Goal: Task Accomplishment & Management: Complete application form

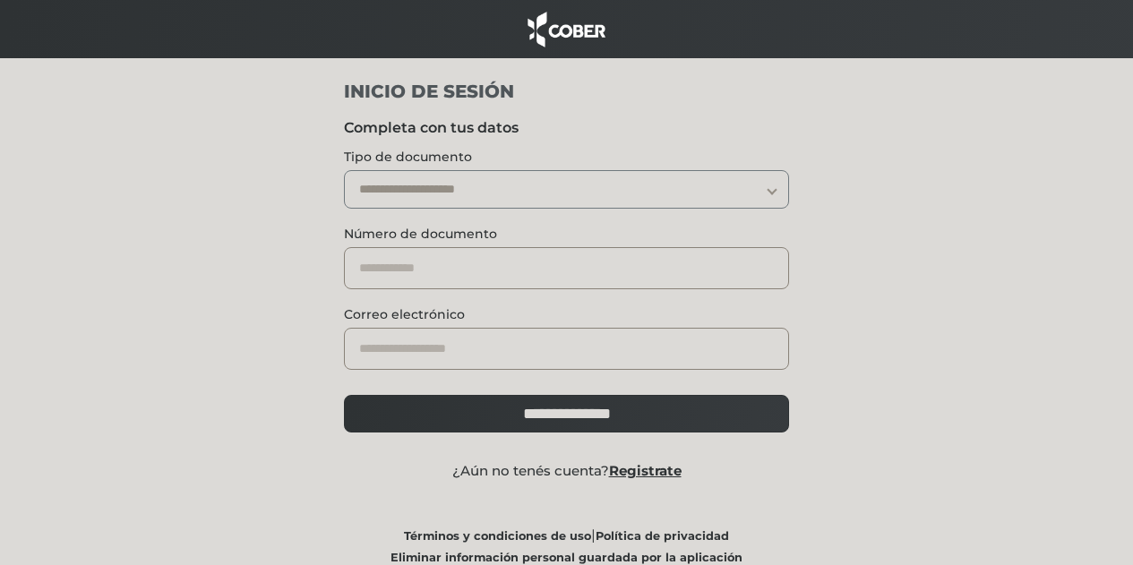
click at [526, 180] on select "**********" at bounding box center [566, 189] width 445 height 38
click at [526, 192] on select "**********" at bounding box center [566, 189] width 445 height 38
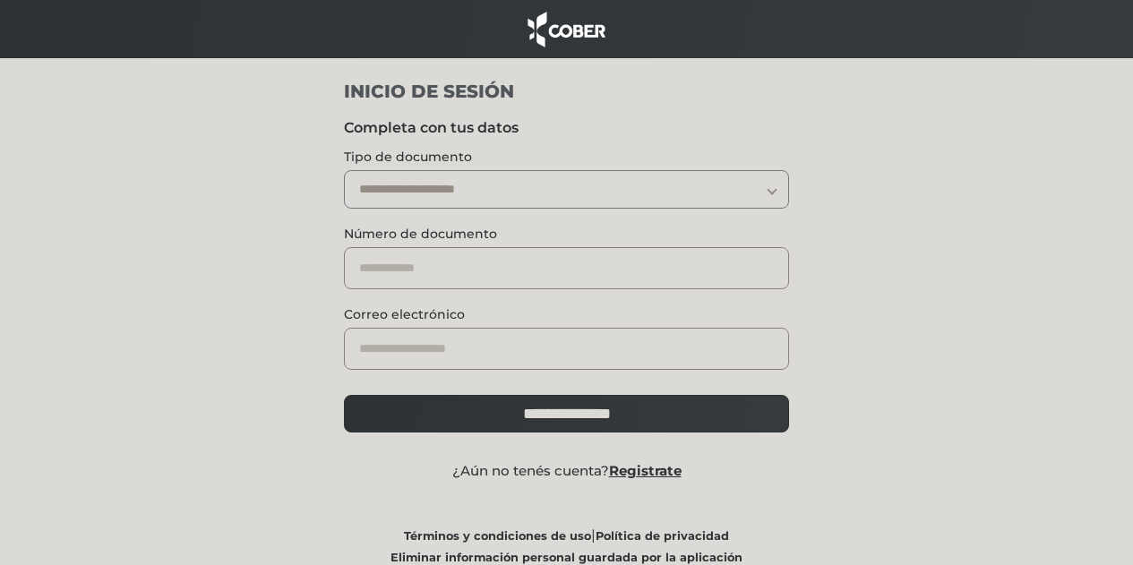
select select "***"
click at [344, 170] on select "**********" at bounding box center [566, 189] width 445 height 38
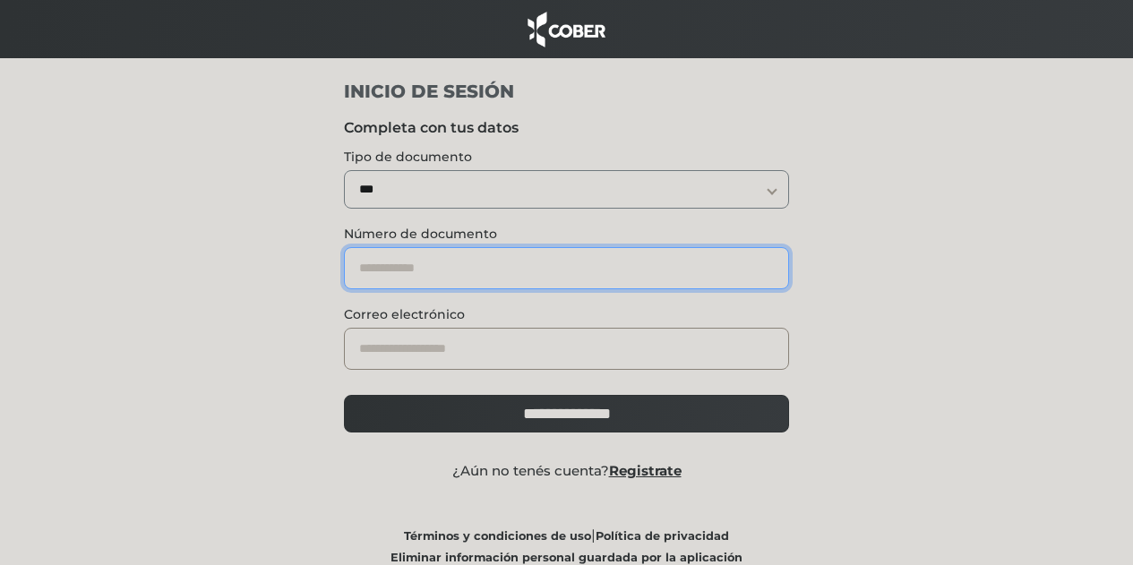
click at [490, 268] on input "text" at bounding box center [566, 268] width 445 height 42
type input "********"
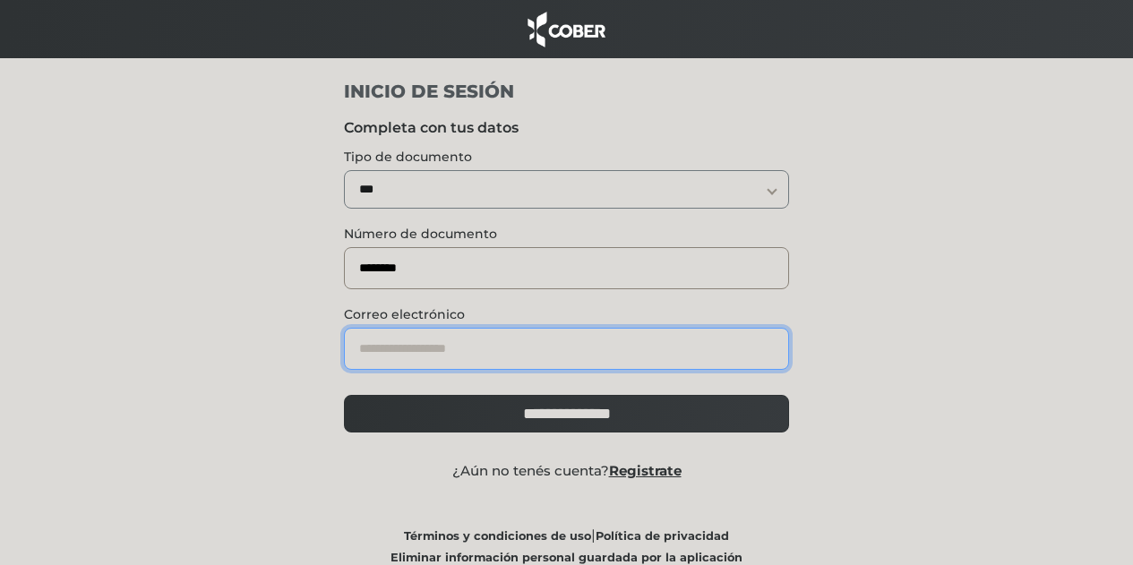
click at [501, 343] on input "email" at bounding box center [566, 349] width 445 height 42
type input "**********"
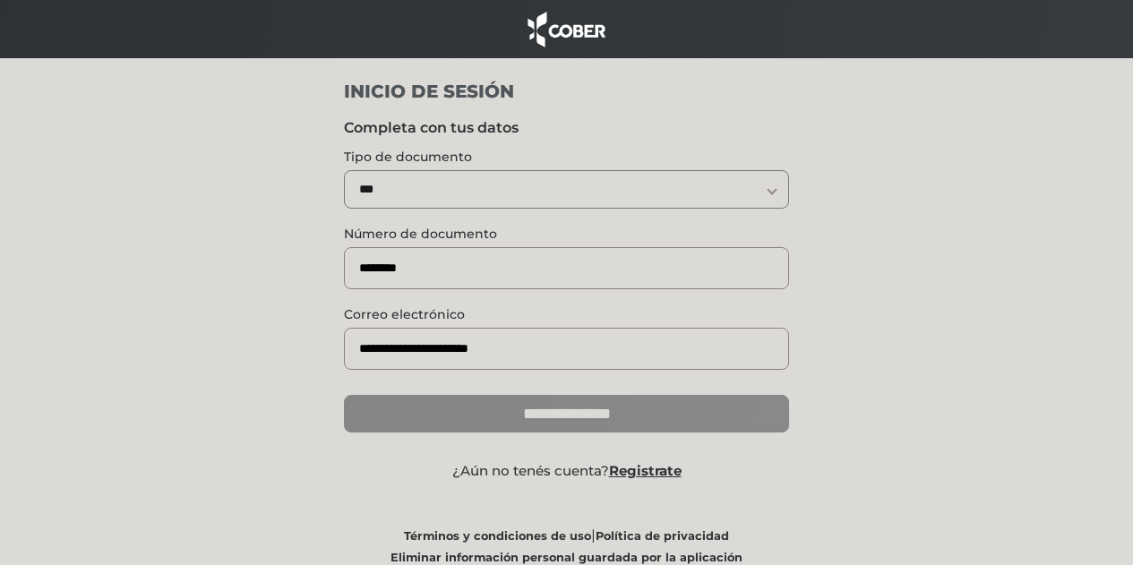
click at [569, 398] on input "**********" at bounding box center [566, 414] width 445 height 38
type input "**********"
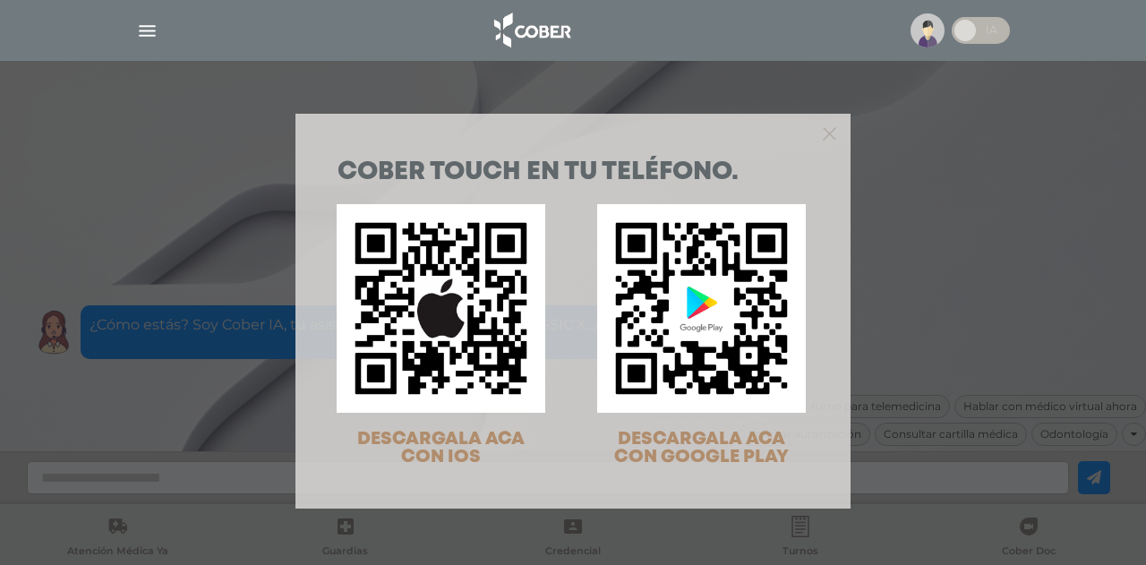
click at [91, 186] on div "COBER TOUCH en tu teléfono. DESCARGALA ACA CON IOS DESCARGALA ACA CON GOOGLE PL…" at bounding box center [573, 282] width 1146 height 565
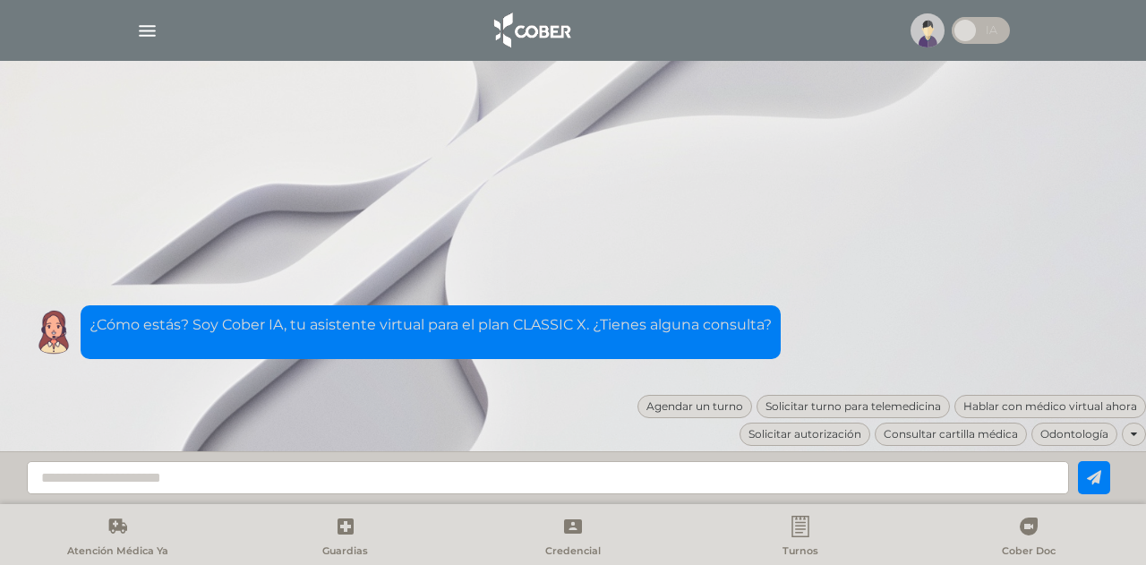
click at [147, 31] on img "button" at bounding box center [147, 31] width 22 height 22
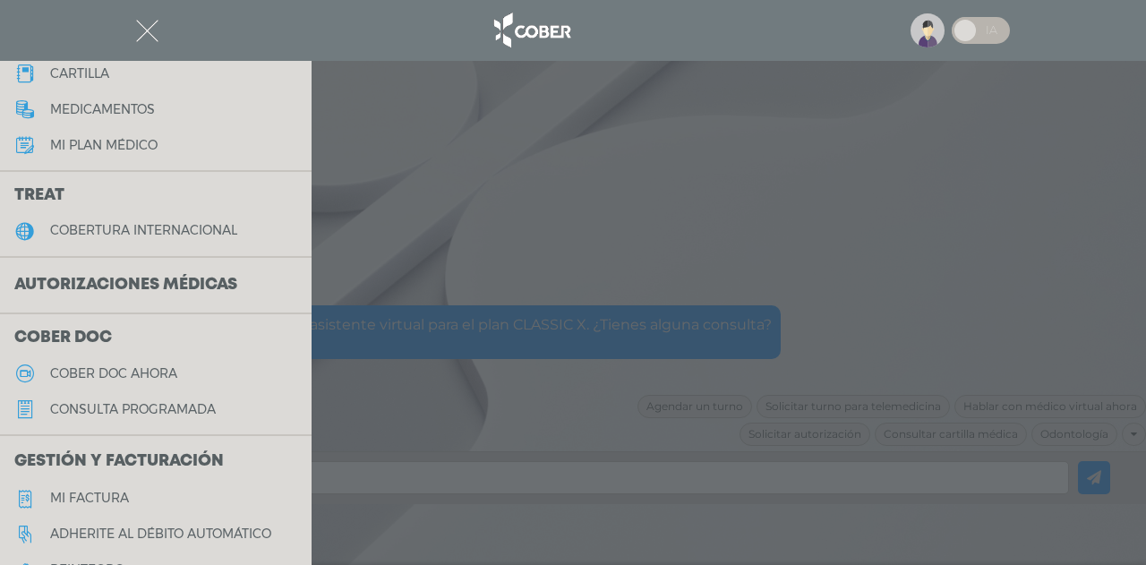
scroll to position [358, 0]
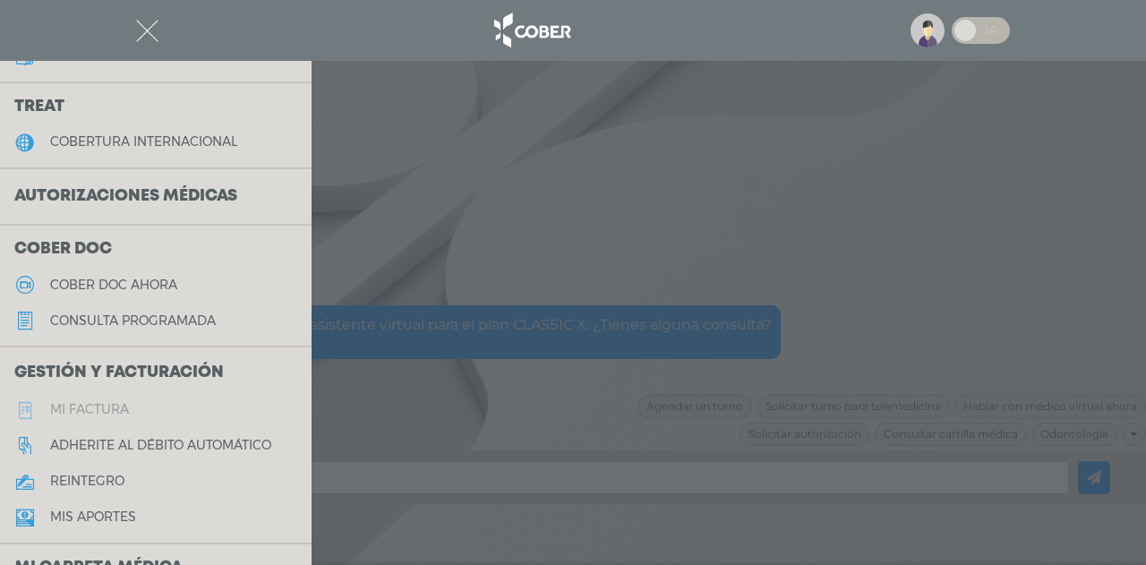
click at [97, 408] on h5 "Mi factura" at bounding box center [89, 409] width 79 height 15
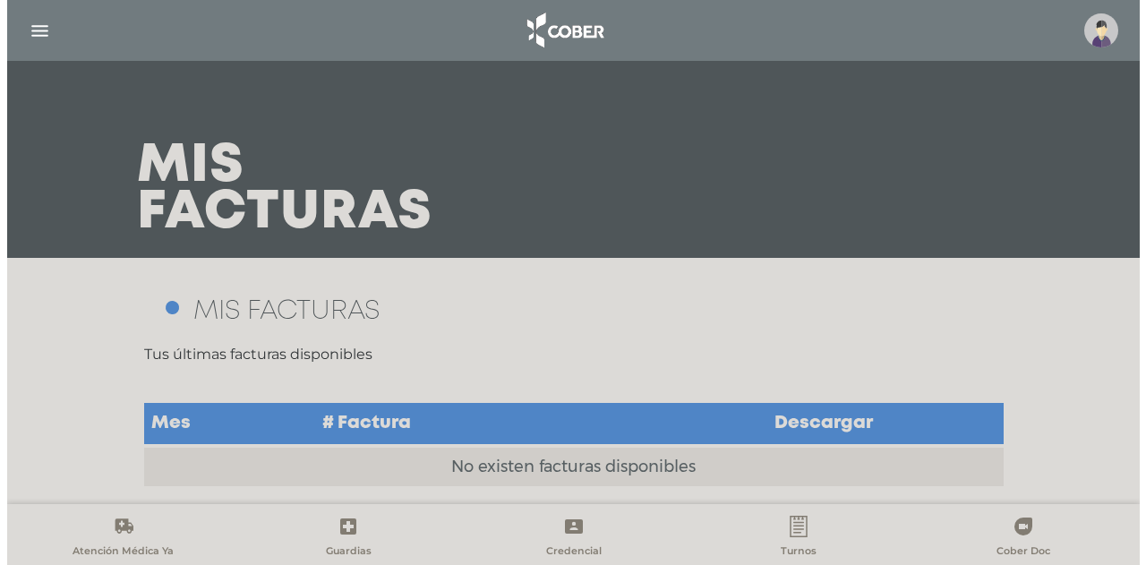
scroll to position [23, 0]
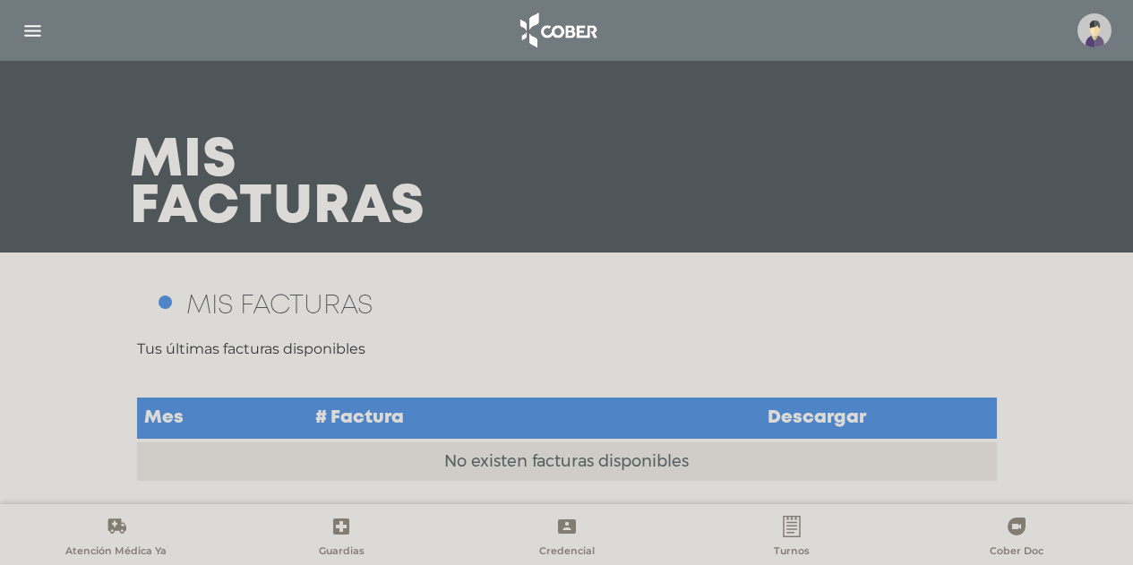
click at [822, 408] on td "Descargar" at bounding box center [817, 419] width 360 height 44
click at [1090, 39] on img at bounding box center [1094, 30] width 34 height 34
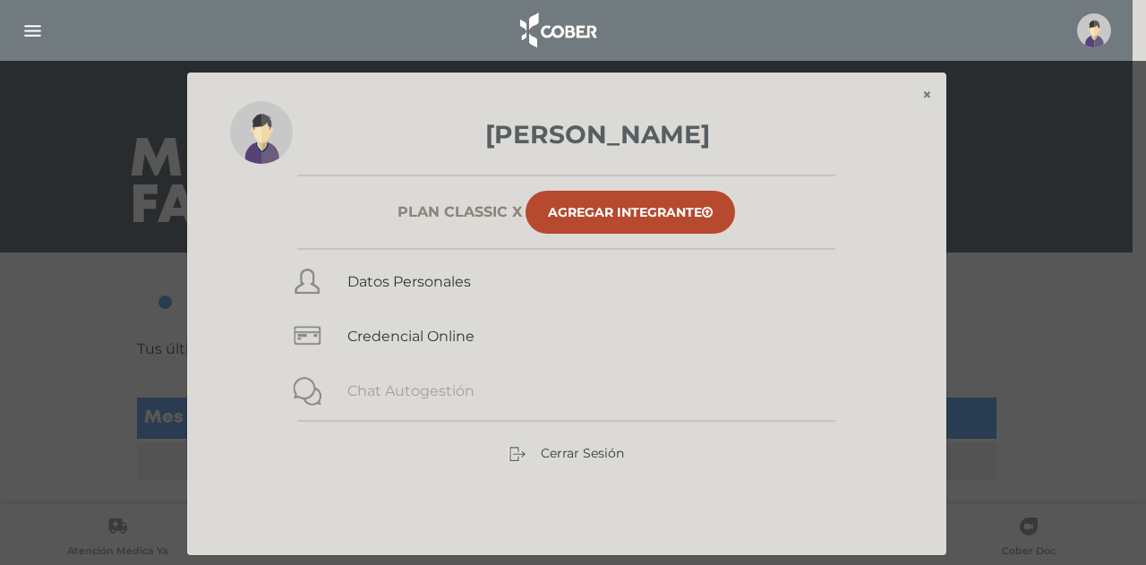
click at [418, 385] on link "Chat Autogestión" at bounding box center [410, 390] width 127 height 17
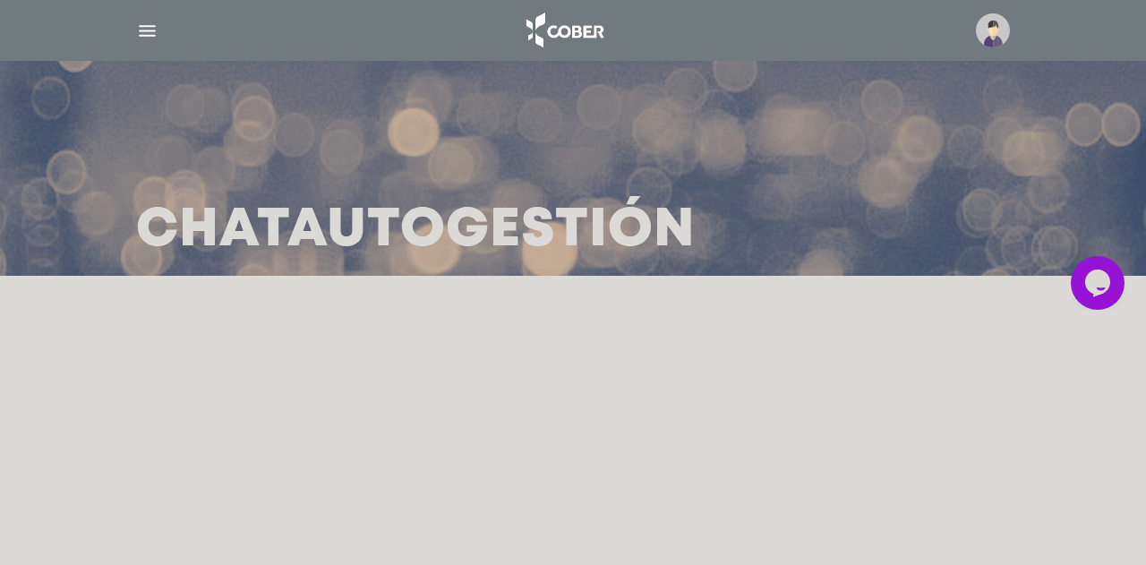
click at [1106, 284] on icon "$i18n('chat', 'chat_widget')" at bounding box center [1097, 282] width 25 height 27
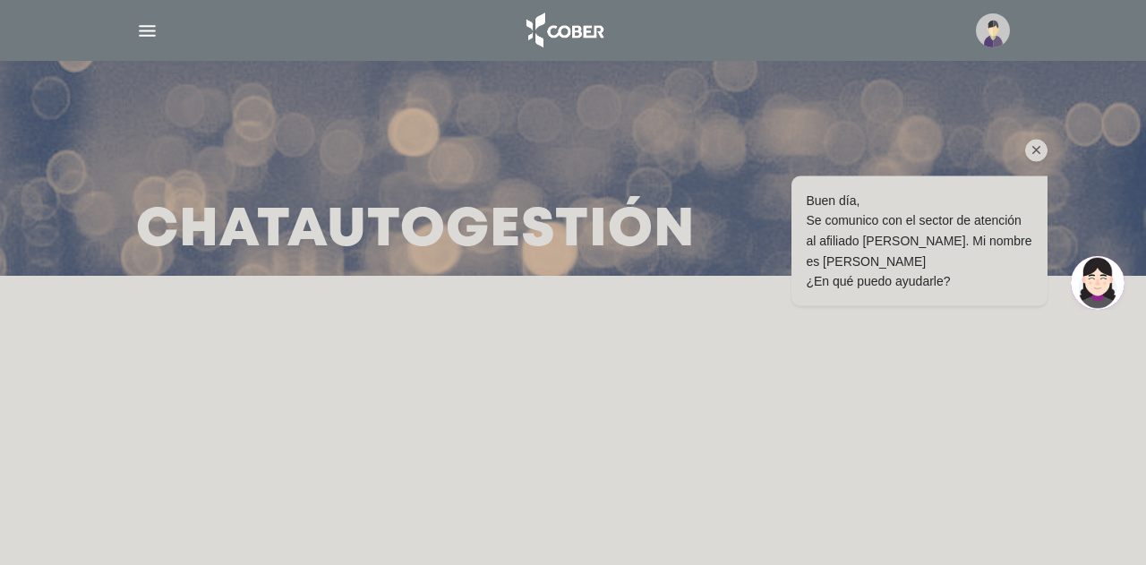
click at [1036, 157] on icon "Chat para captar la atención" at bounding box center [1037, 149] width 16 height 16
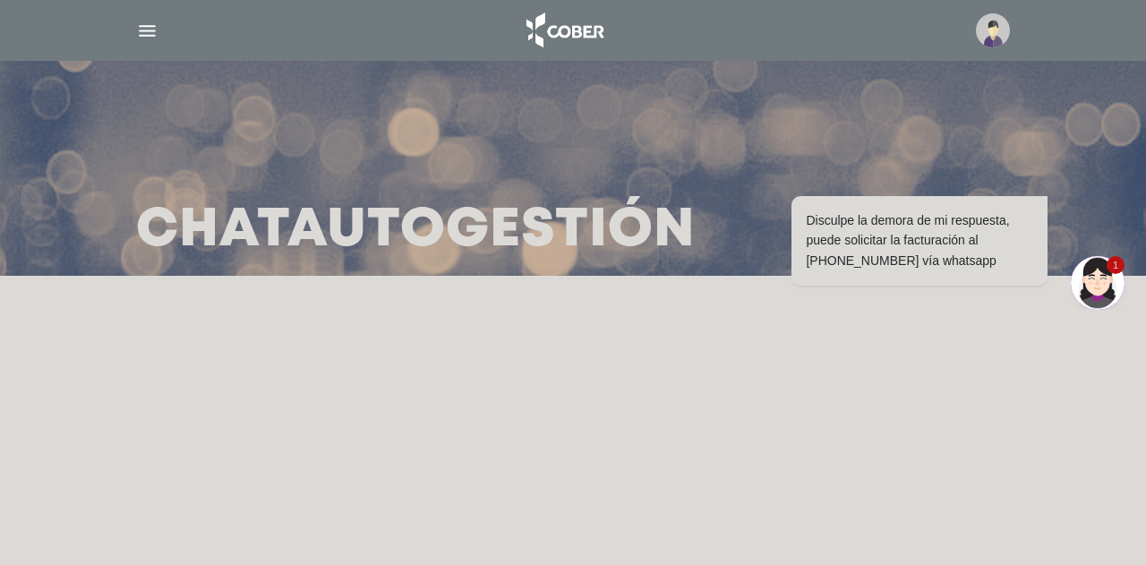
click at [1102, 274] on img "$i18n('chat', 'chat_widget')" at bounding box center [1098, 282] width 54 height 54
click at [155, 28] on img "button" at bounding box center [147, 31] width 22 height 22
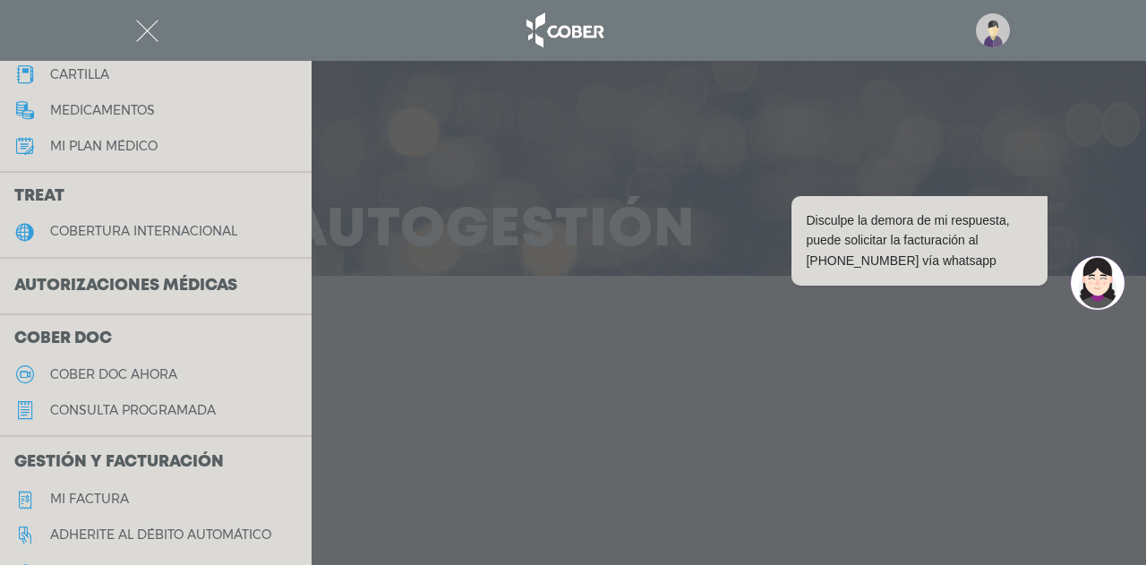
scroll to position [358, 0]
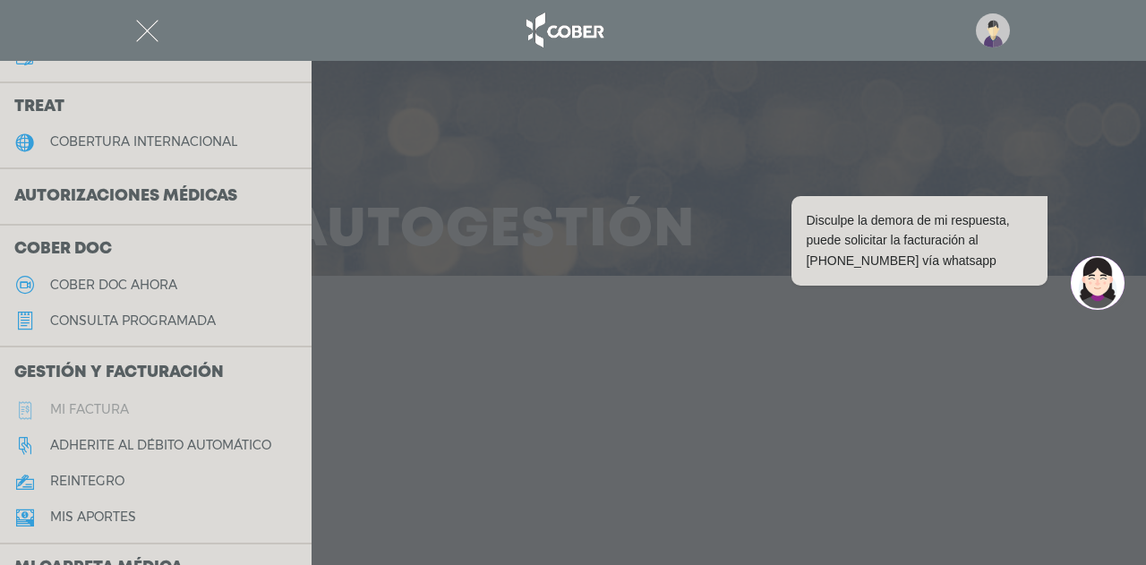
click at [82, 415] on h5 "Mi factura" at bounding box center [89, 409] width 79 height 15
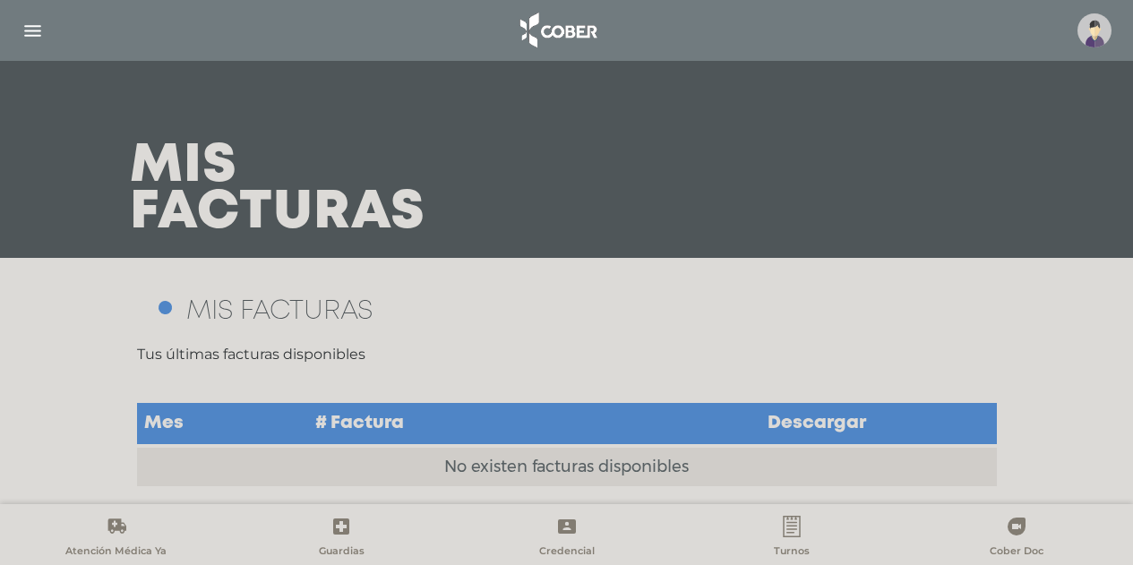
scroll to position [23, 0]
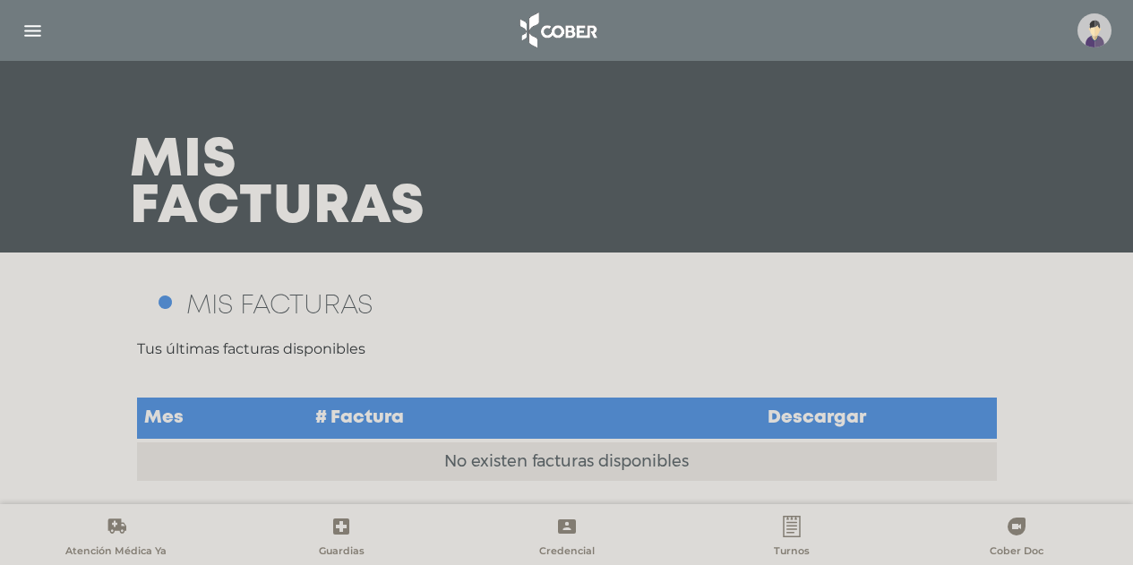
click at [166, 305] on ellipse at bounding box center [165, 303] width 16 height 16
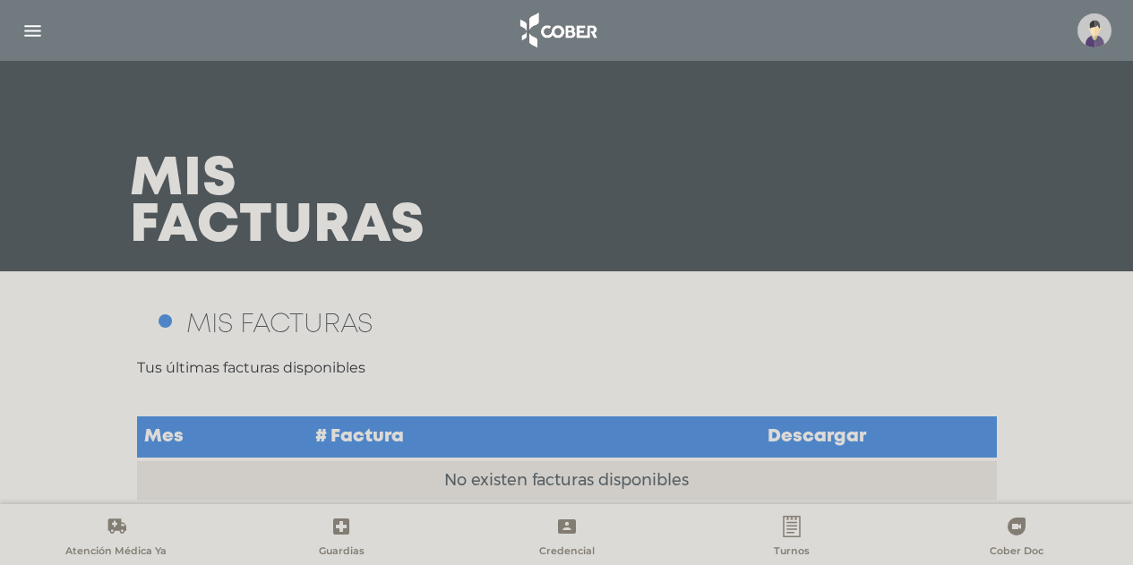
scroll to position [0, 0]
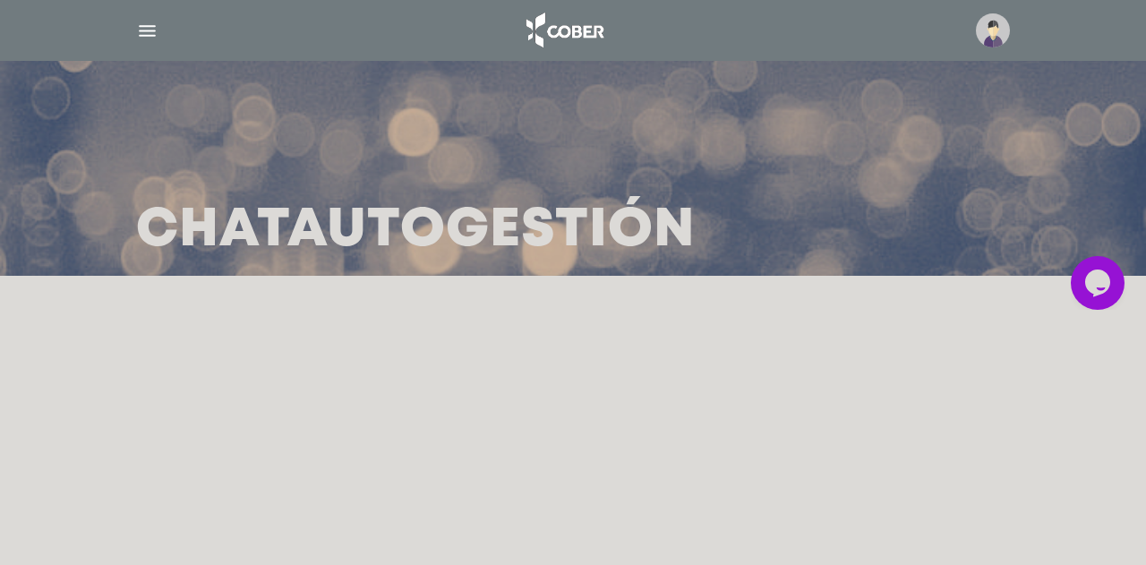
click at [141, 30] on img "button" at bounding box center [147, 31] width 22 height 22
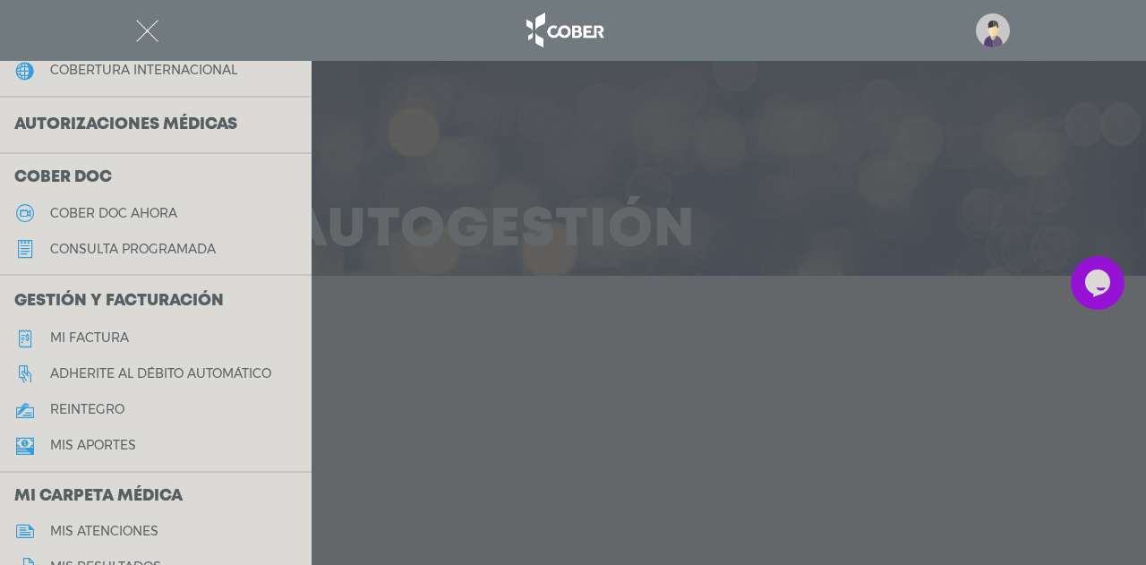
scroll to position [448, 0]
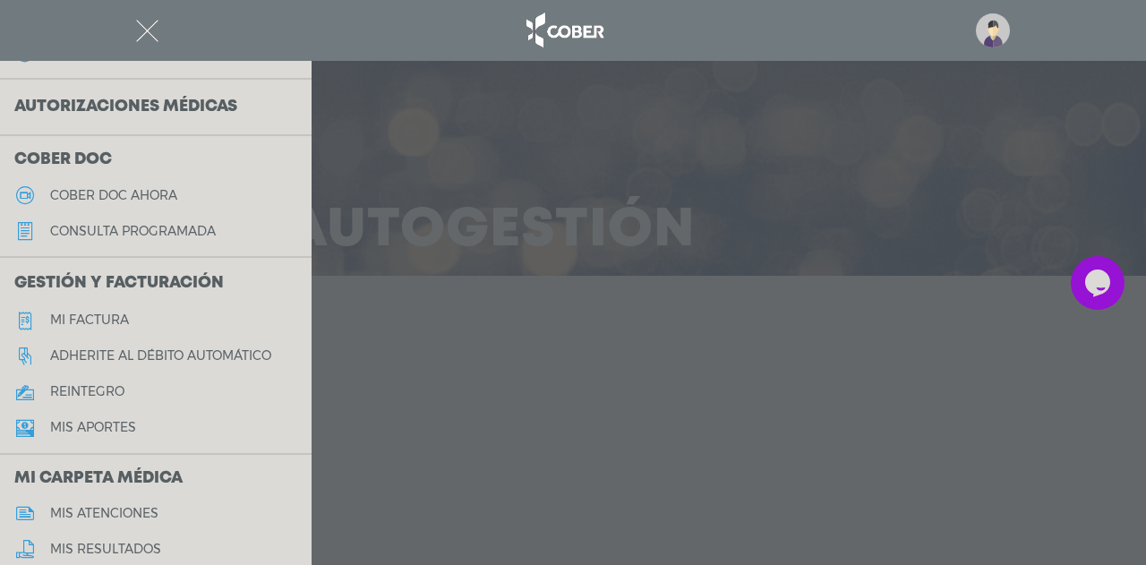
click at [114, 394] on h5 "reintegro" at bounding box center [87, 391] width 74 height 15
click at [0, 0] on div at bounding box center [0, 0] width 0 height 0
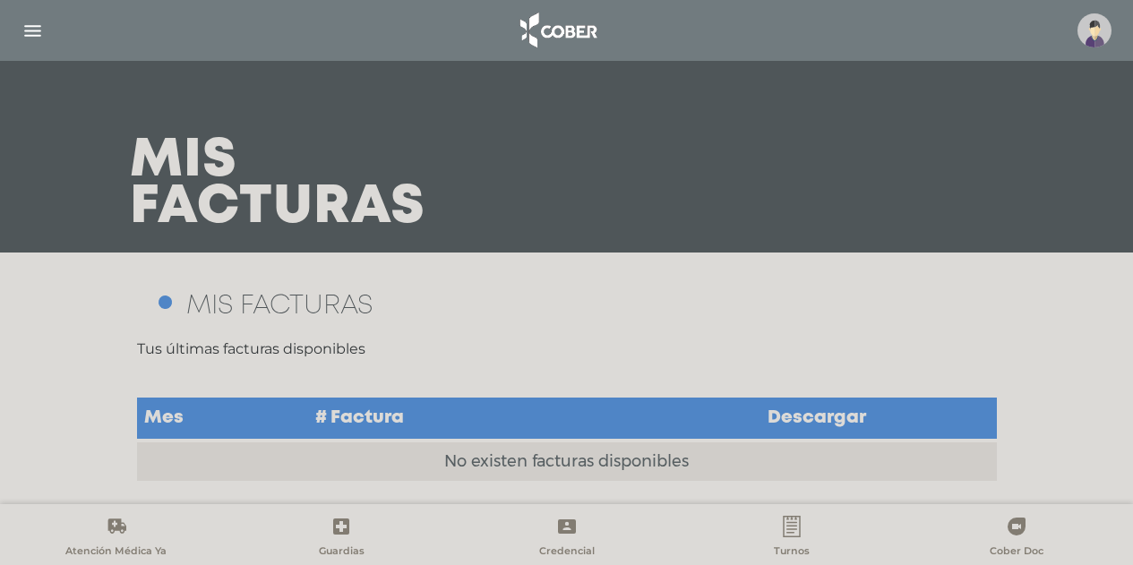
click at [13, 19] on div at bounding box center [566, 30] width 1133 height 43
click at [26, 28] on img "button" at bounding box center [32, 31] width 22 height 22
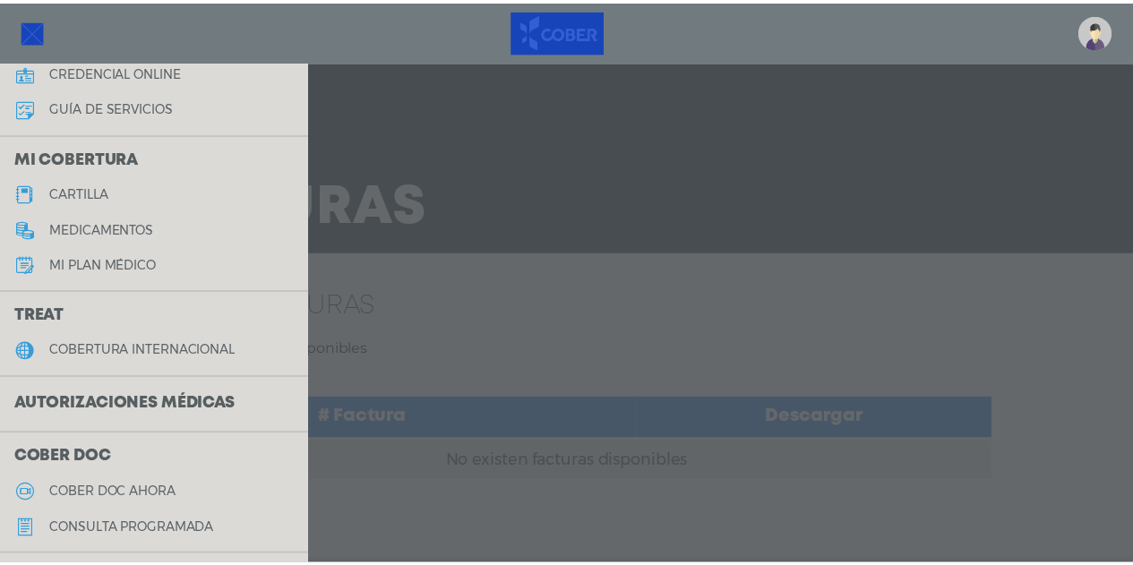
scroll to position [358, 0]
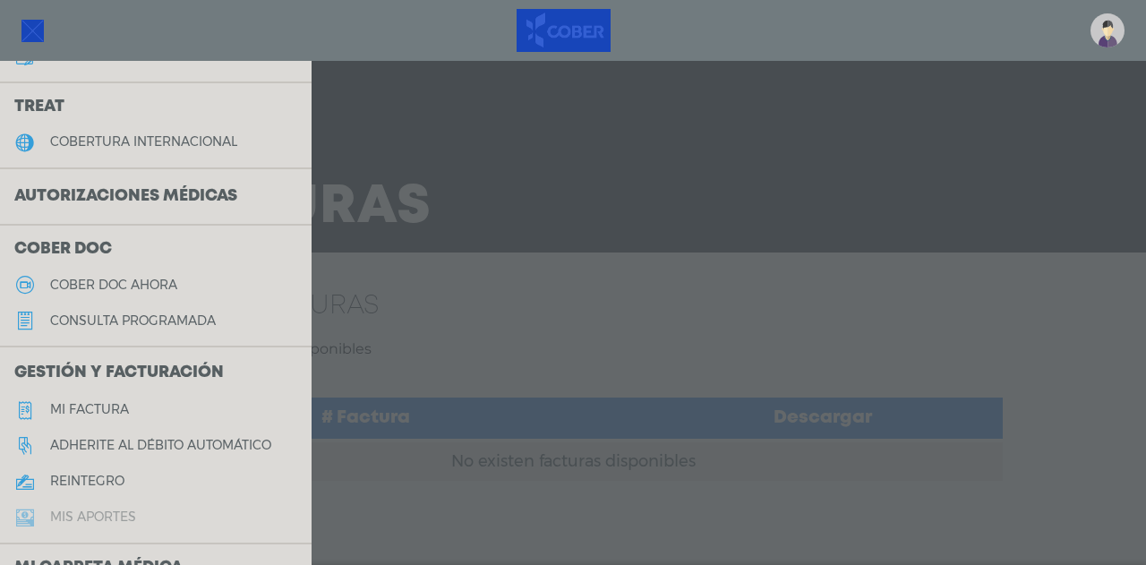
click at [86, 527] on link "Mis aportes" at bounding box center [156, 518] width 312 height 36
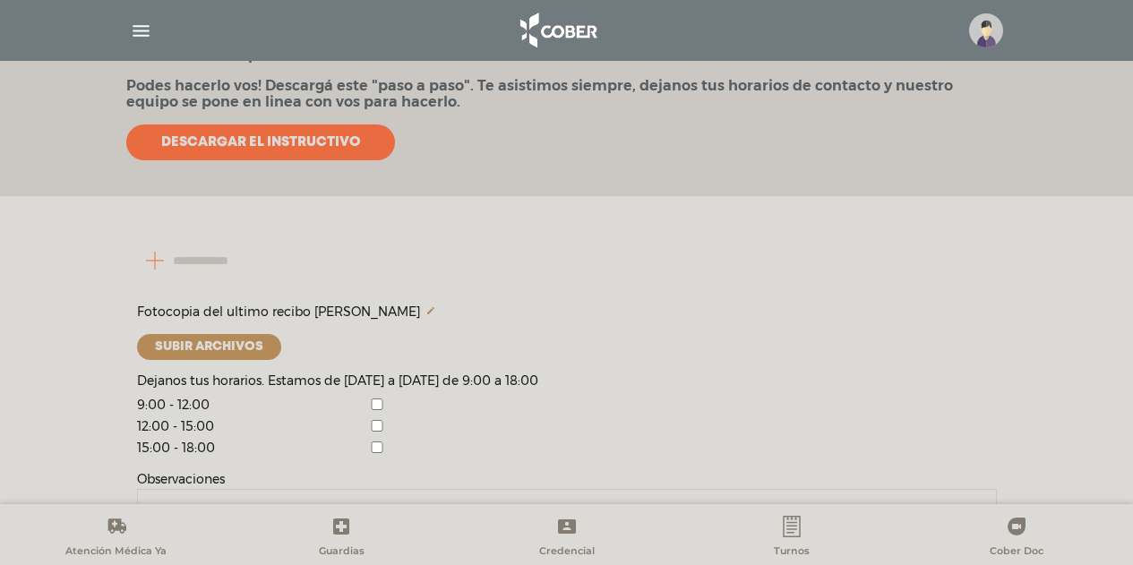
scroll to position [358, 0]
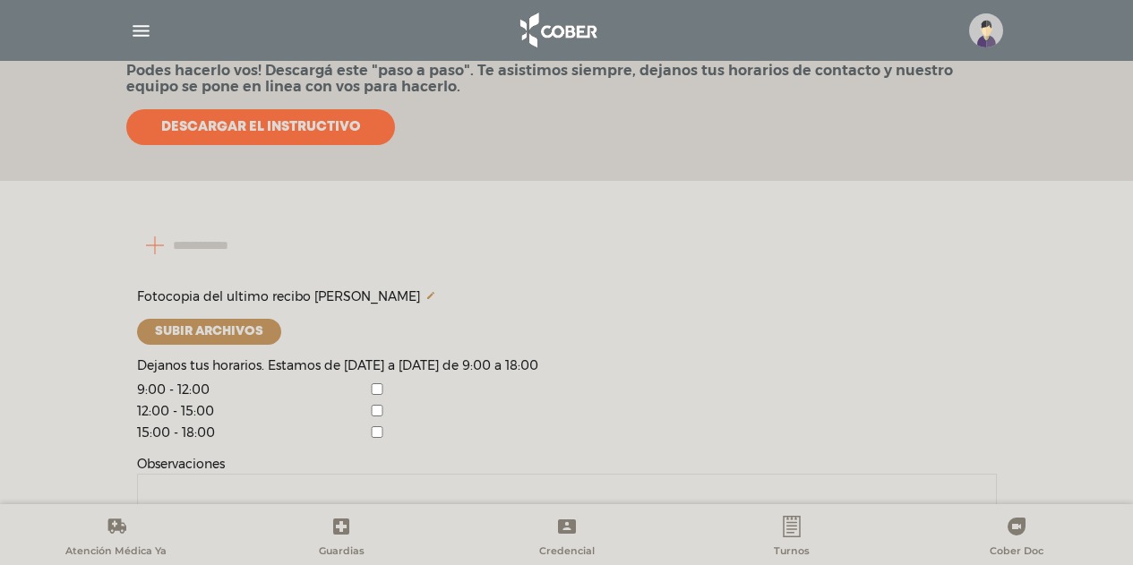
click at [169, 336] on label "Subir archivos" at bounding box center [209, 332] width 144 height 26
click at [210, 322] on label "Subir archivos" at bounding box center [209, 332] width 144 height 26
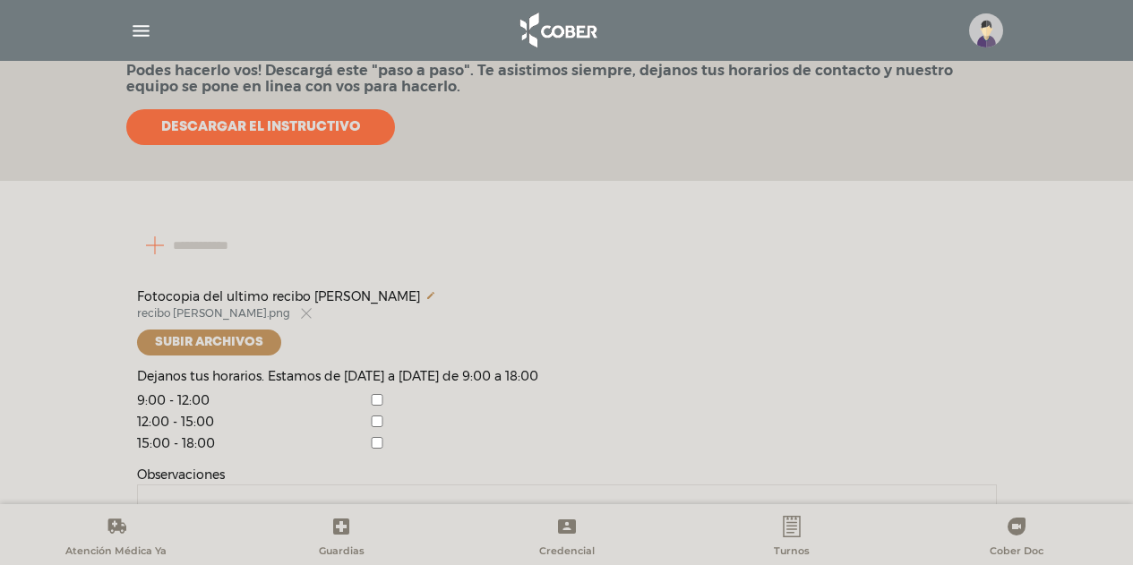
click at [228, 232] on input "number" at bounding box center [223, 245] width 172 height 43
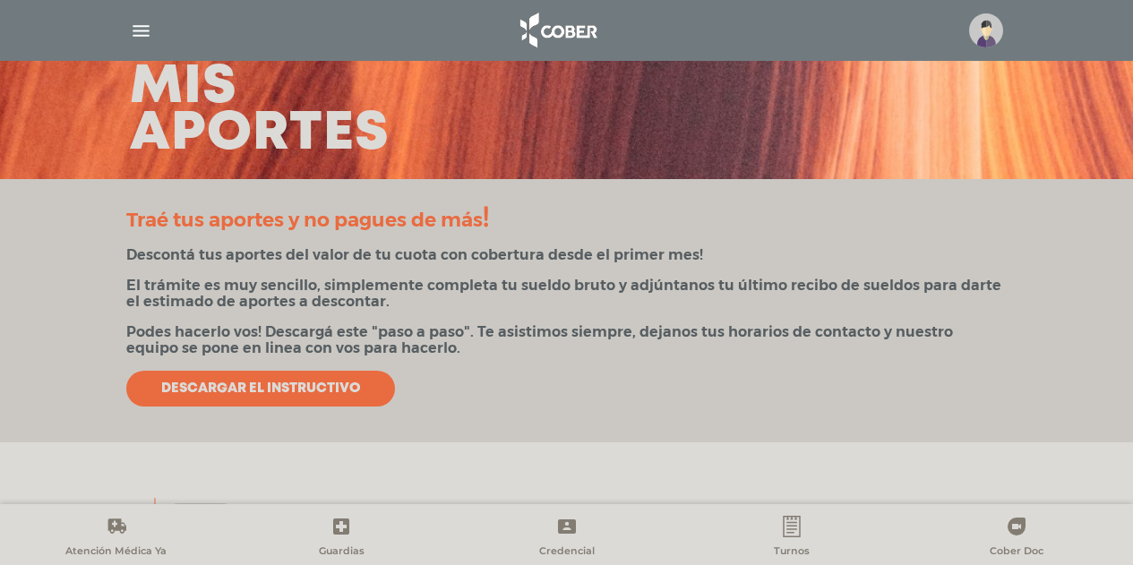
scroll to position [90, 0]
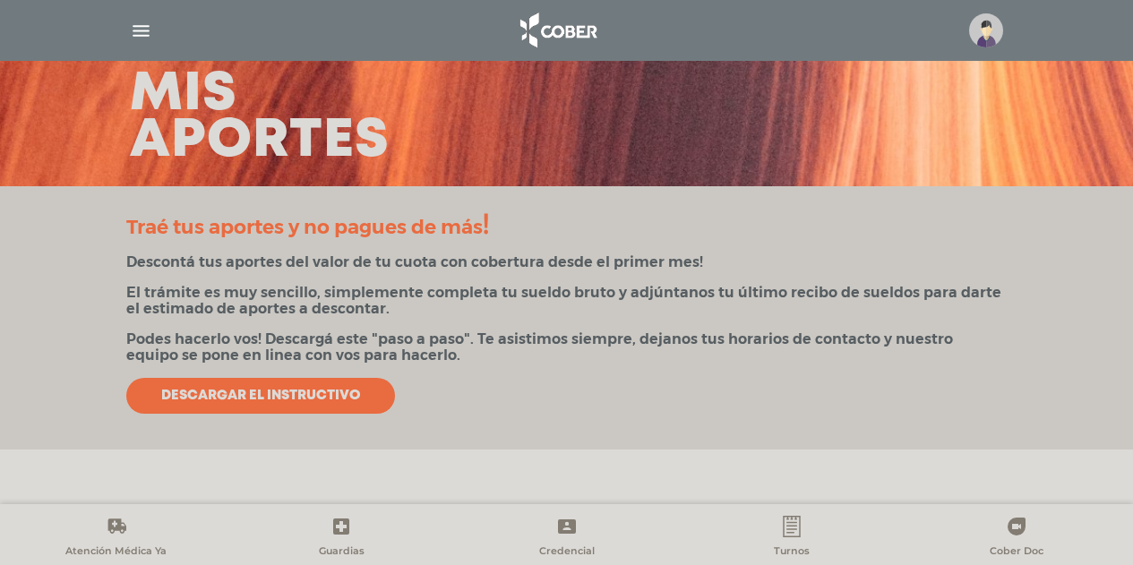
click at [410, 273] on div "Traé tus aportes y no pagues de más ! Descontá tus aportes del valor de tu cuot…" at bounding box center [566, 311] width 917 height 206
click at [256, 388] on span "Descargar el instructivo" at bounding box center [260, 396] width 199 height 16
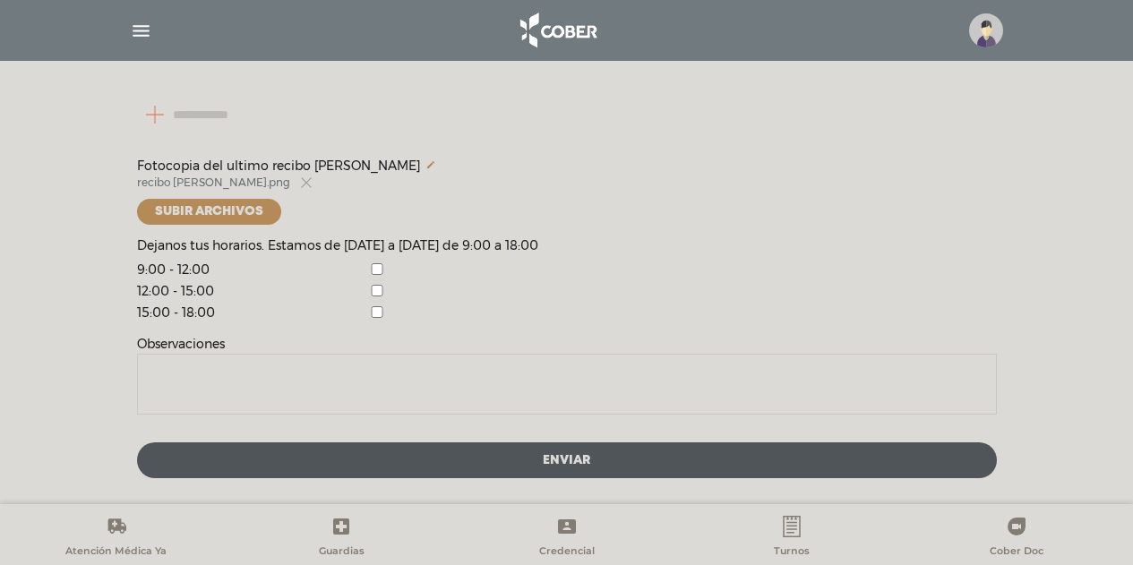
scroll to position [517, 0]
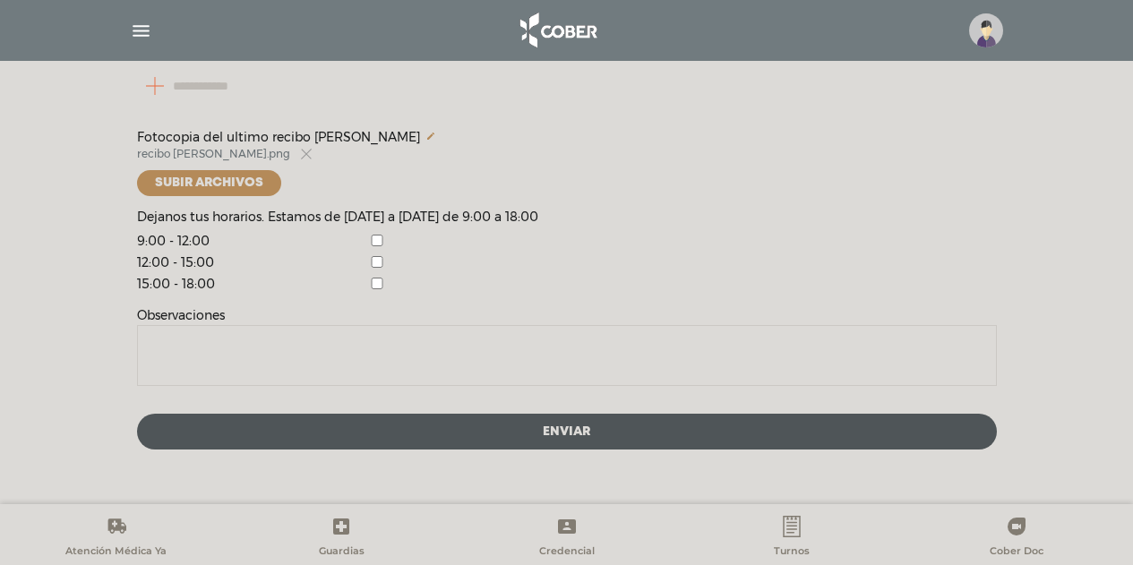
click at [237, 87] on input "number" at bounding box center [223, 85] width 172 height 43
